Goal: Task Accomplishment & Management: Manage account settings

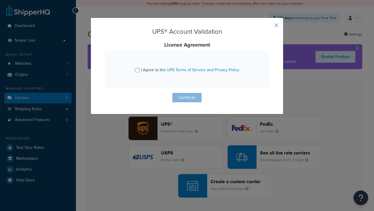
click at [138, 70] on input "I Agree to the UPS Terms of Service and Privacy Policy" at bounding box center [137, 70] width 4 height 4
checkbox input "true"
click at [187, 97] on button "Continue" at bounding box center [187, 97] width 29 height 9
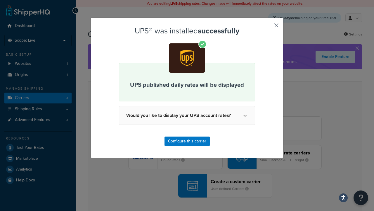
click at [268, 27] on button "button" at bounding box center [267, 27] width 1 height 1
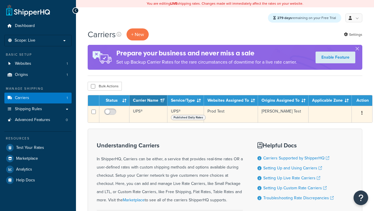
click at [362, 113] on icon "button" at bounding box center [362, 113] width 1 height 4
click at [0, 0] on link "Edit" at bounding box center [0, 0] width 0 height 0
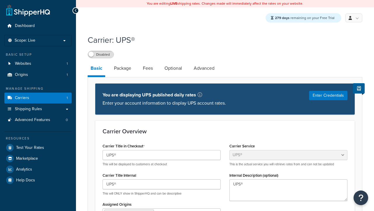
select select "ups"
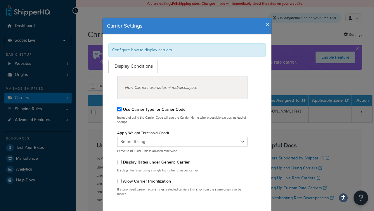
click at [187, 50] on div "Configure how to display carriers." at bounding box center [187, 49] width 157 height 13
click at [119, 109] on input "Use Carrier Type for Carrier Code" at bounding box center [119, 109] width 4 height 4
checkbox input "false"
click at [119, 161] on input "Display Rates under Generic Carrier" at bounding box center [119, 161] width 4 height 4
checkbox input "true"
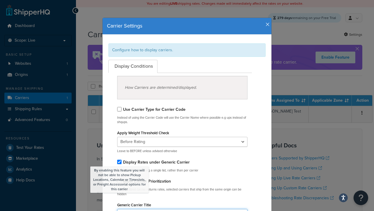
type input "Ship Service"
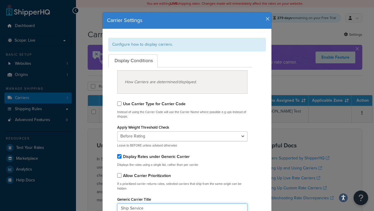
select select "descending"
type input "Ship Service"
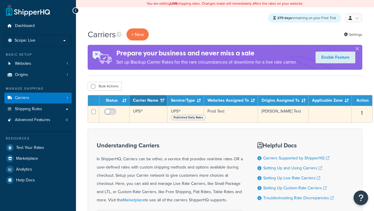
click at [362, 113] on icon "button" at bounding box center [362, 113] width 1 height 4
click at [335, 125] on link "Edit" at bounding box center [335, 125] width 46 height 12
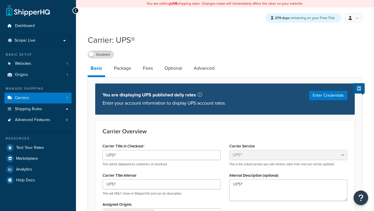
select select "ups"
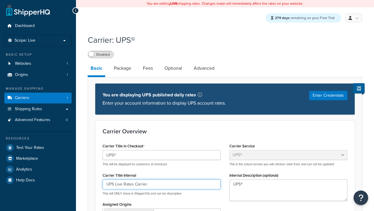
type input "UPS Live Rates Carrier"
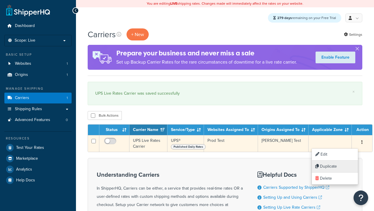
click at [335, 166] on link "Duplicate" at bounding box center [335, 166] width 46 height 12
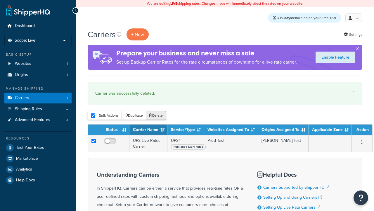
click at [156, 116] on button "Delete" at bounding box center [156, 115] width 20 height 9
